Goal: Task Accomplishment & Management: Manage account settings

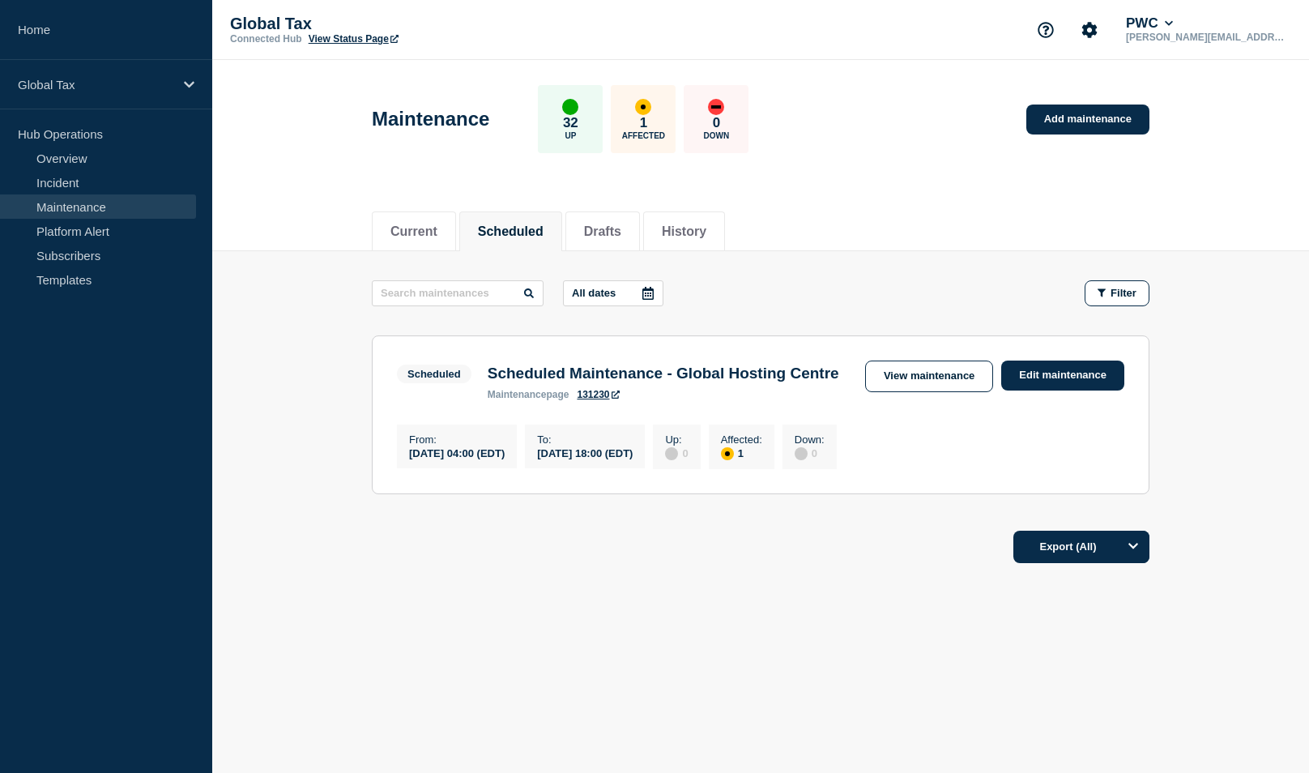
click at [518, 224] on button "Scheduled" at bounding box center [511, 231] width 66 height 15
click at [601, 224] on button "Drafts" at bounding box center [602, 231] width 37 height 15
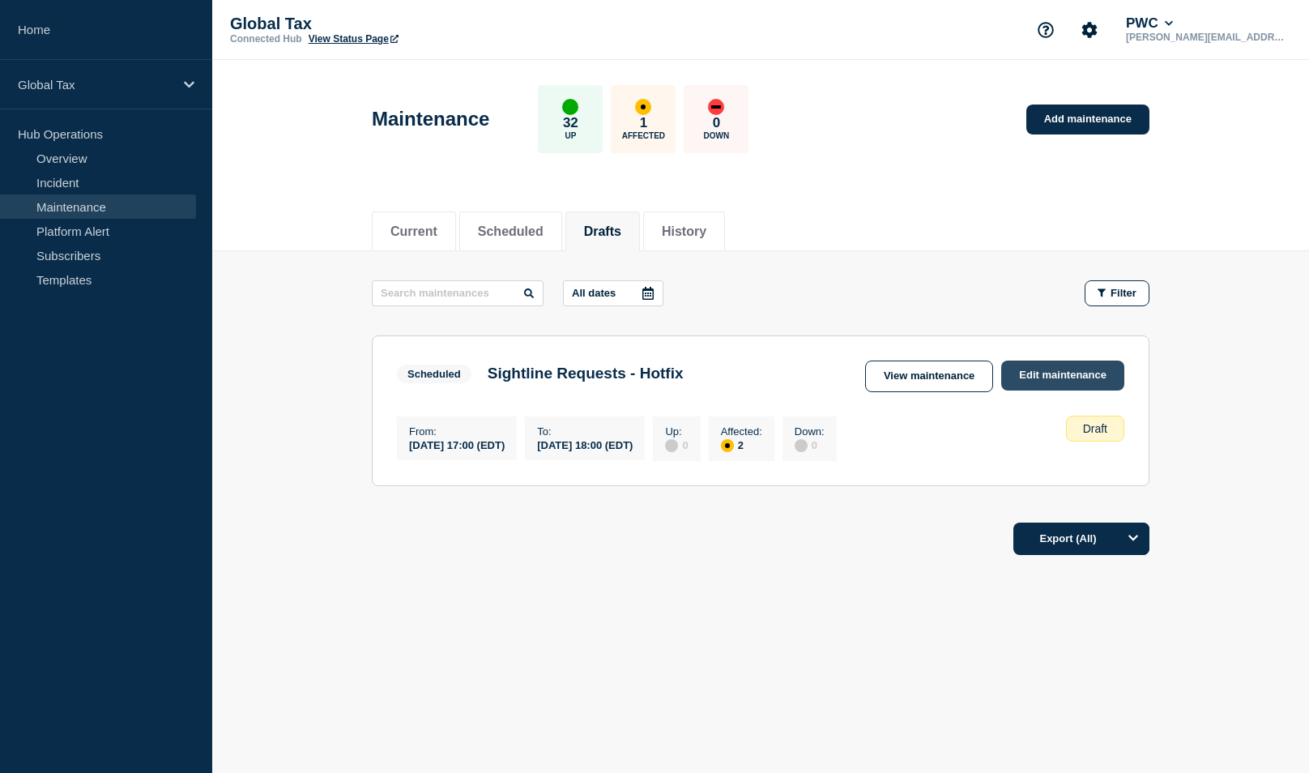
click at [1022, 379] on link "Edit maintenance" at bounding box center [1062, 375] width 123 height 30
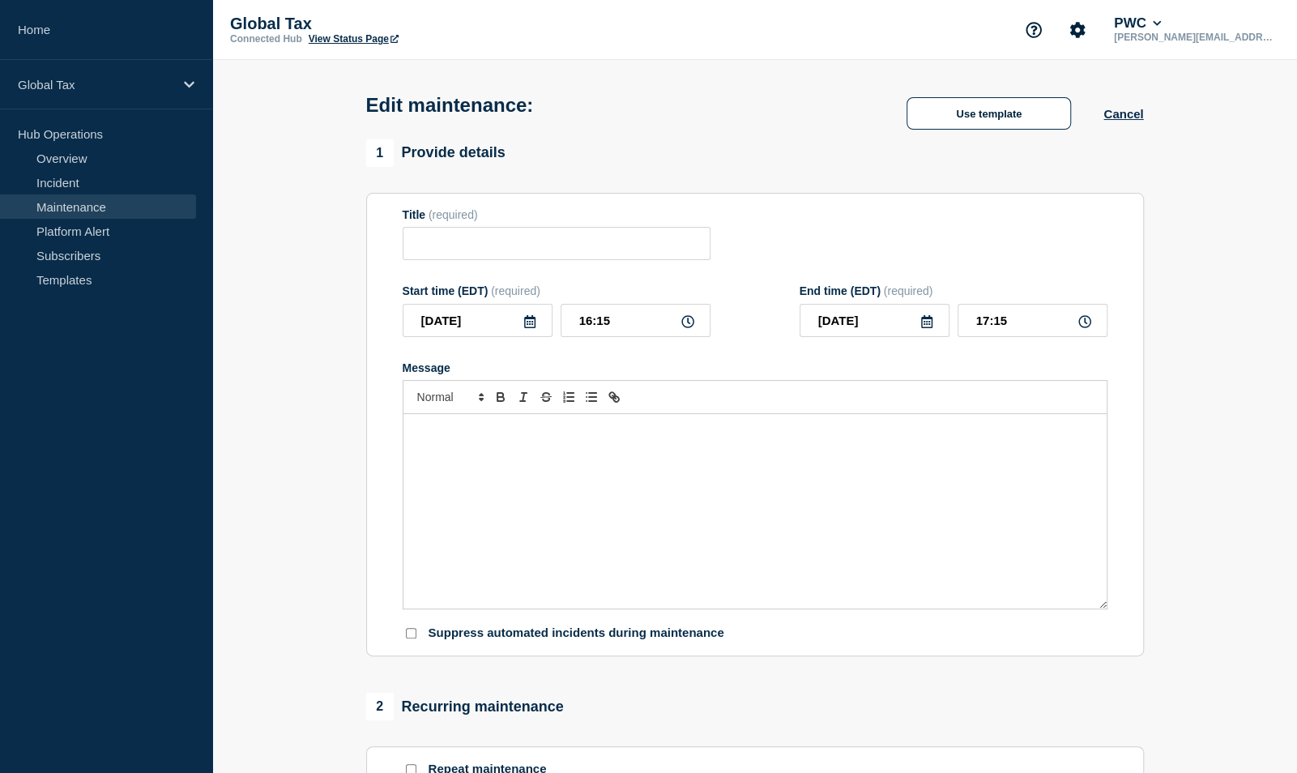
type input "Sightline Requests - Hotfix"
type input "17:00"
type input "18:00"
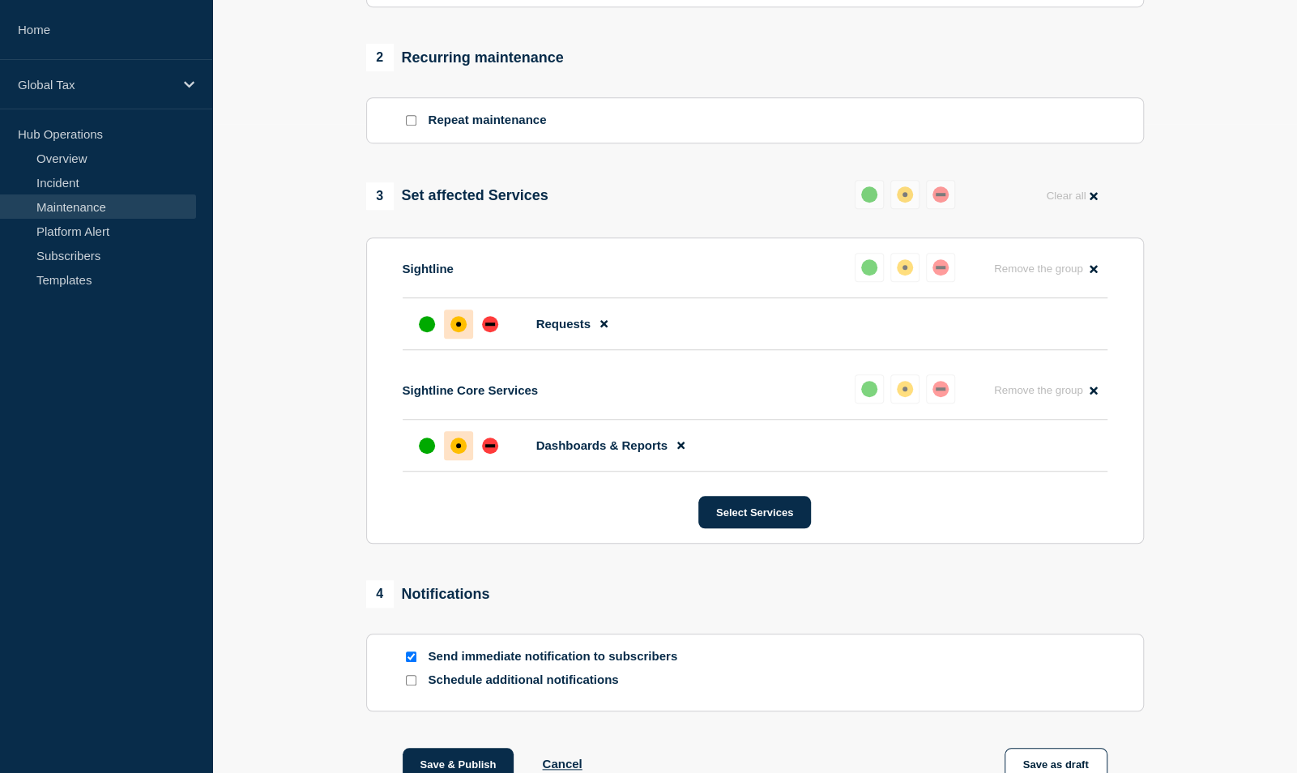
scroll to position [765, 0]
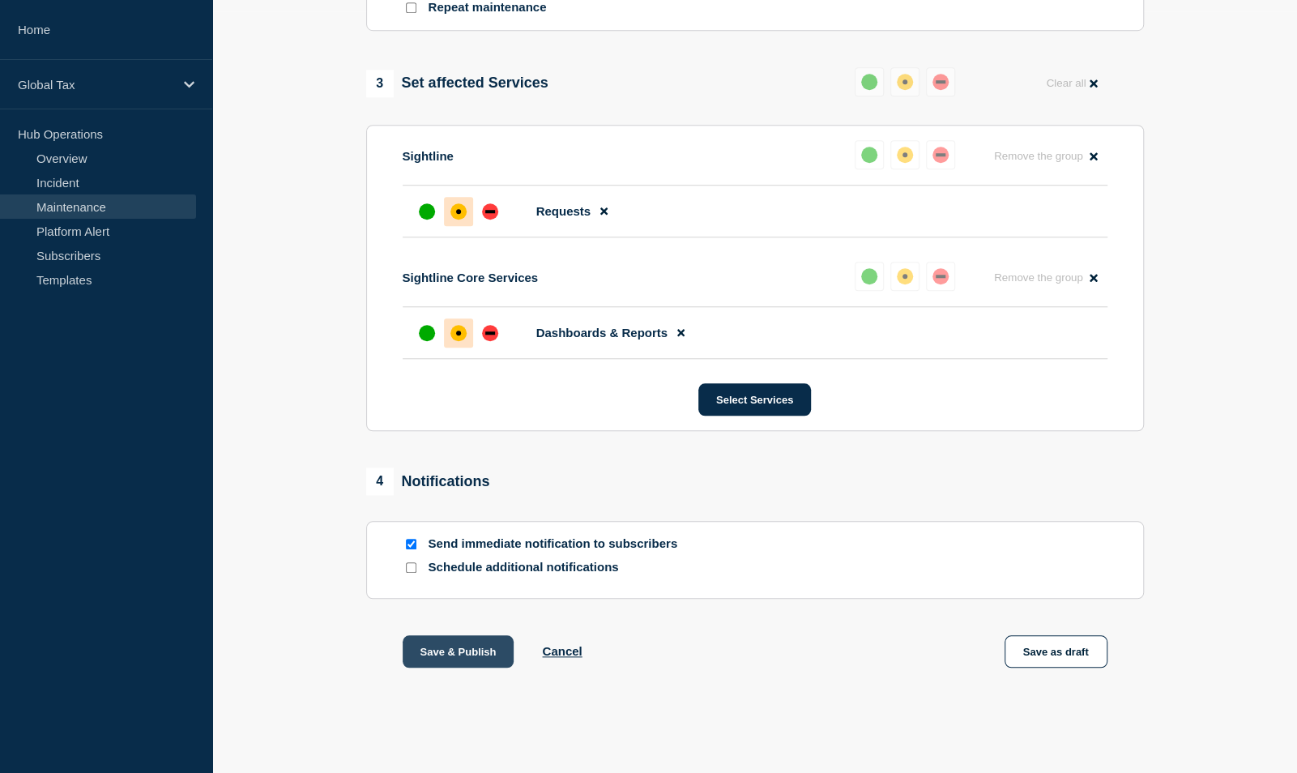
click at [471, 652] on button "Save & Publish" at bounding box center [459, 651] width 112 height 32
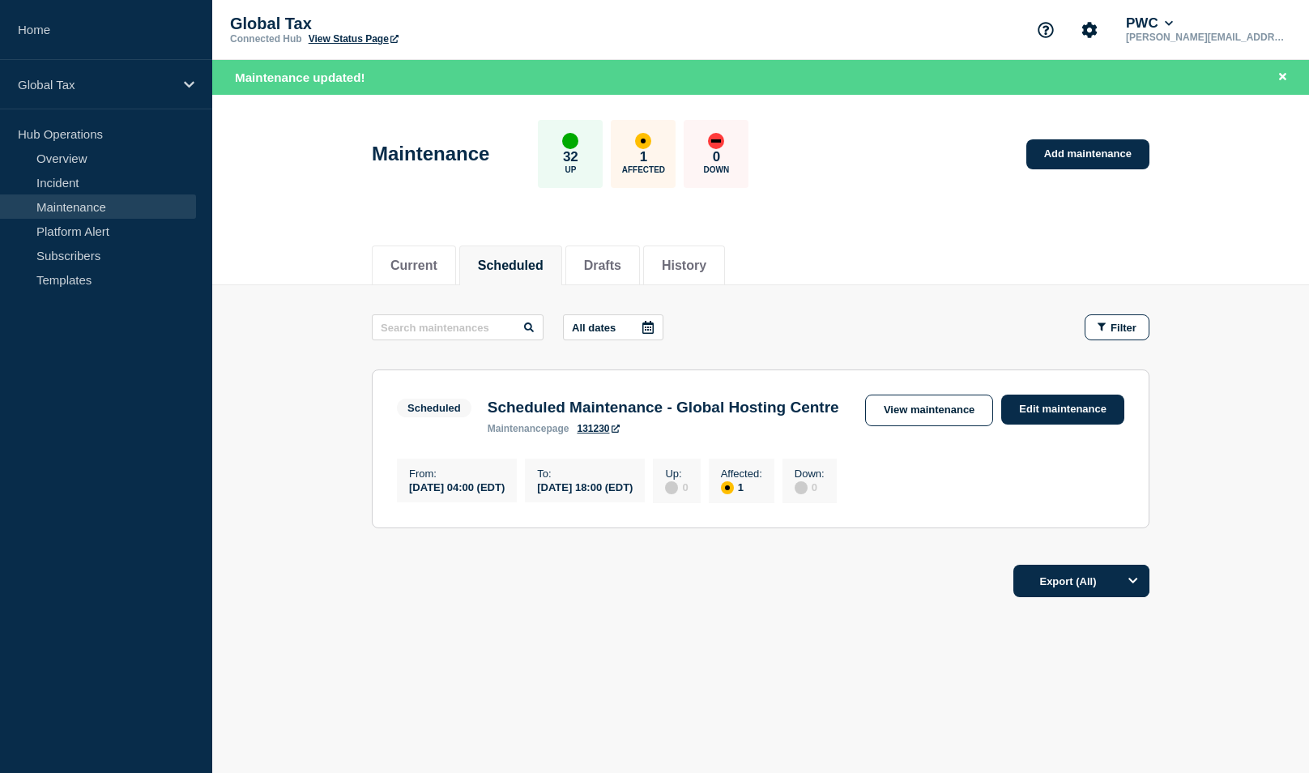
click at [211, 410] on aside "Home Global Tax Hub Operations Overview Incident Maintenance Platform Alert Sub…" at bounding box center [106, 386] width 212 height 773
